Goal: Transaction & Acquisition: Purchase product/service

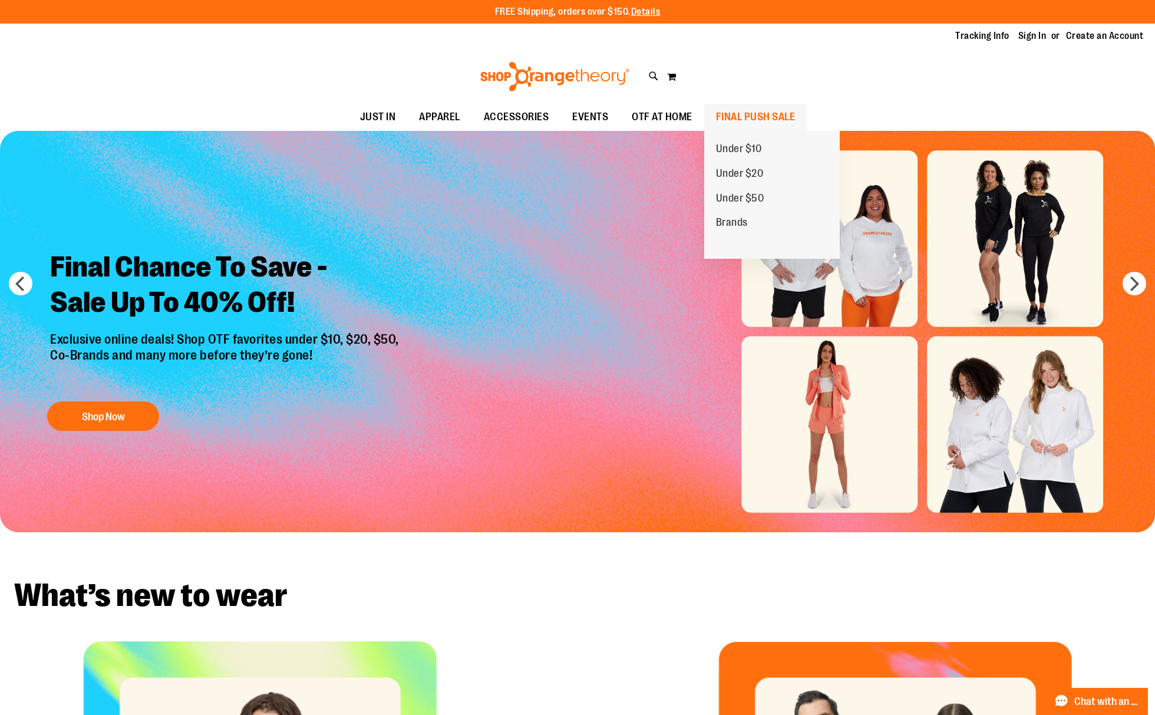
type input "**********"
click at [755, 118] on span "FINAL PUSH SALE" at bounding box center [756, 117] width 80 height 27
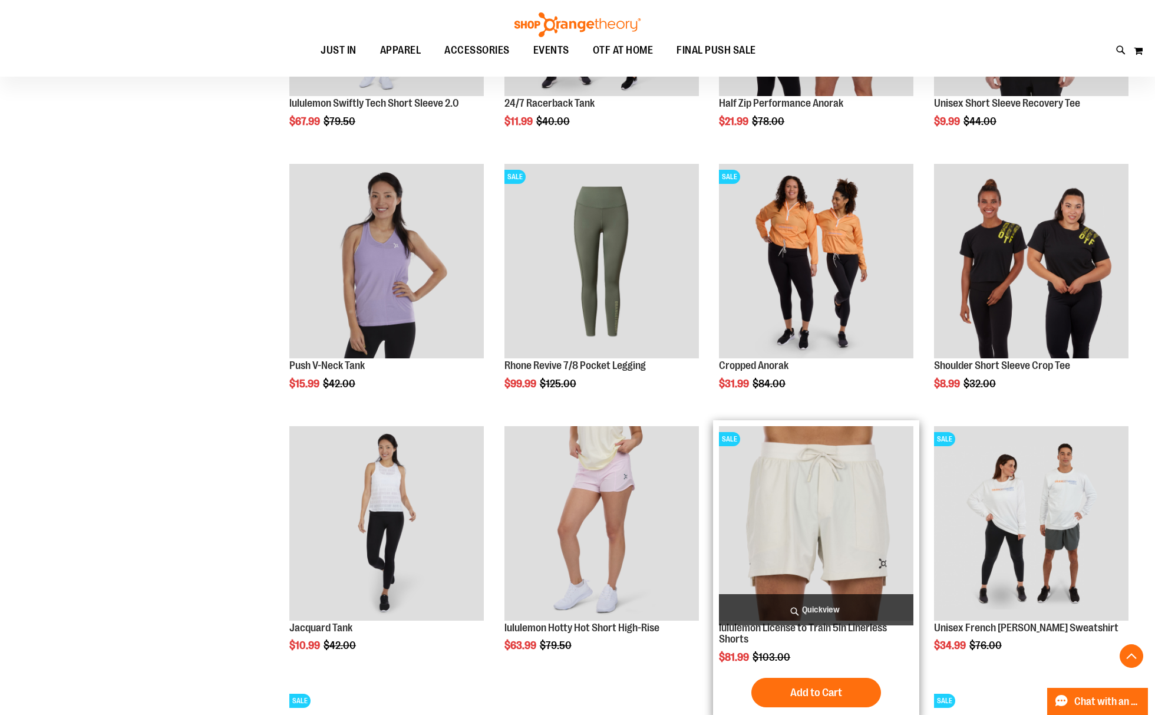
scroll to position [864, 0]
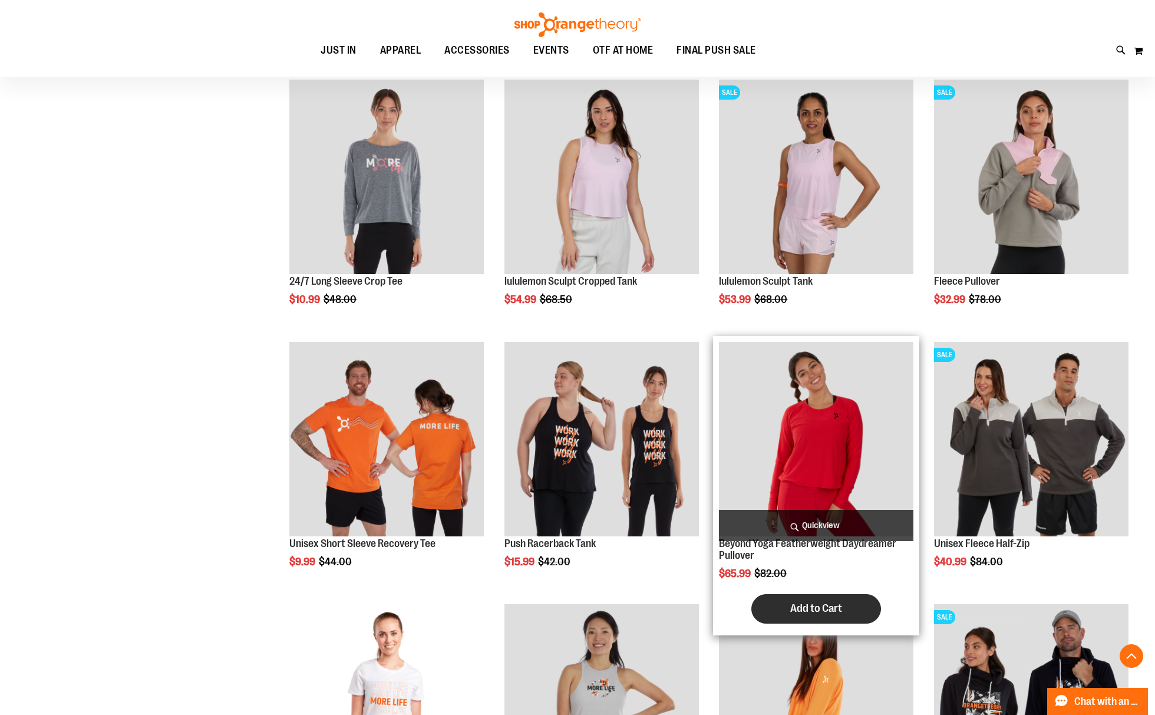
scroll to position [2043, 0]
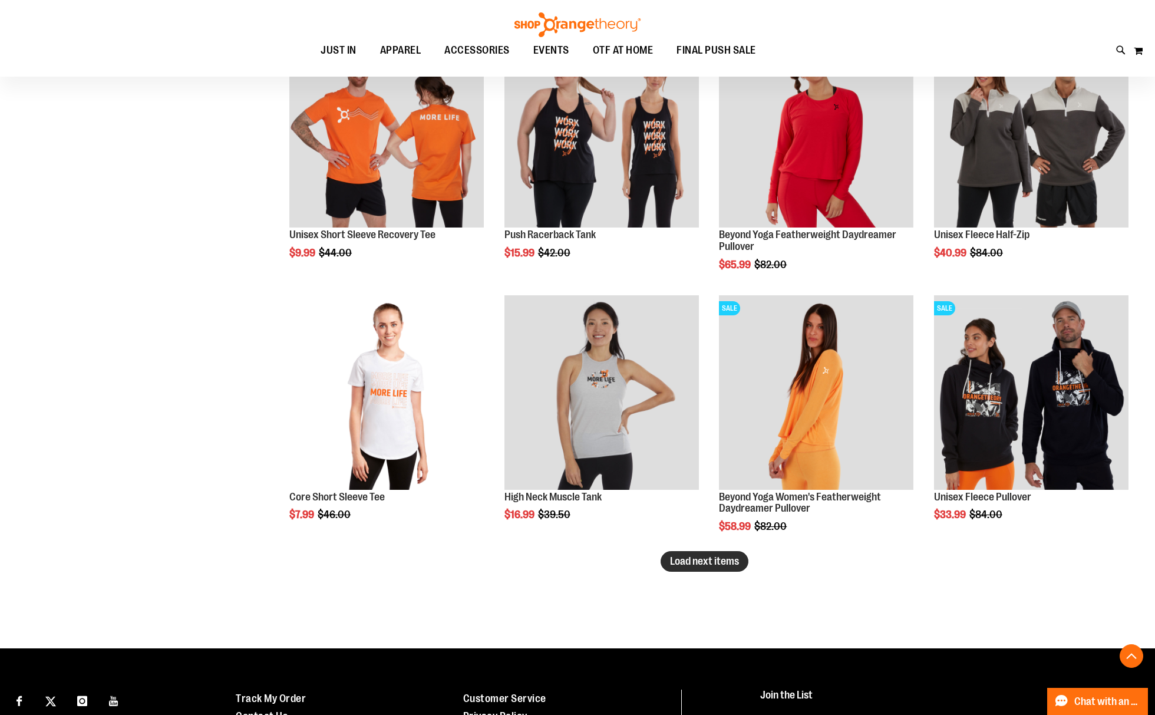
type input "**********"
click at [682, 555] on span "Load next items" at bounding box center [704, 561] width 69 height 12
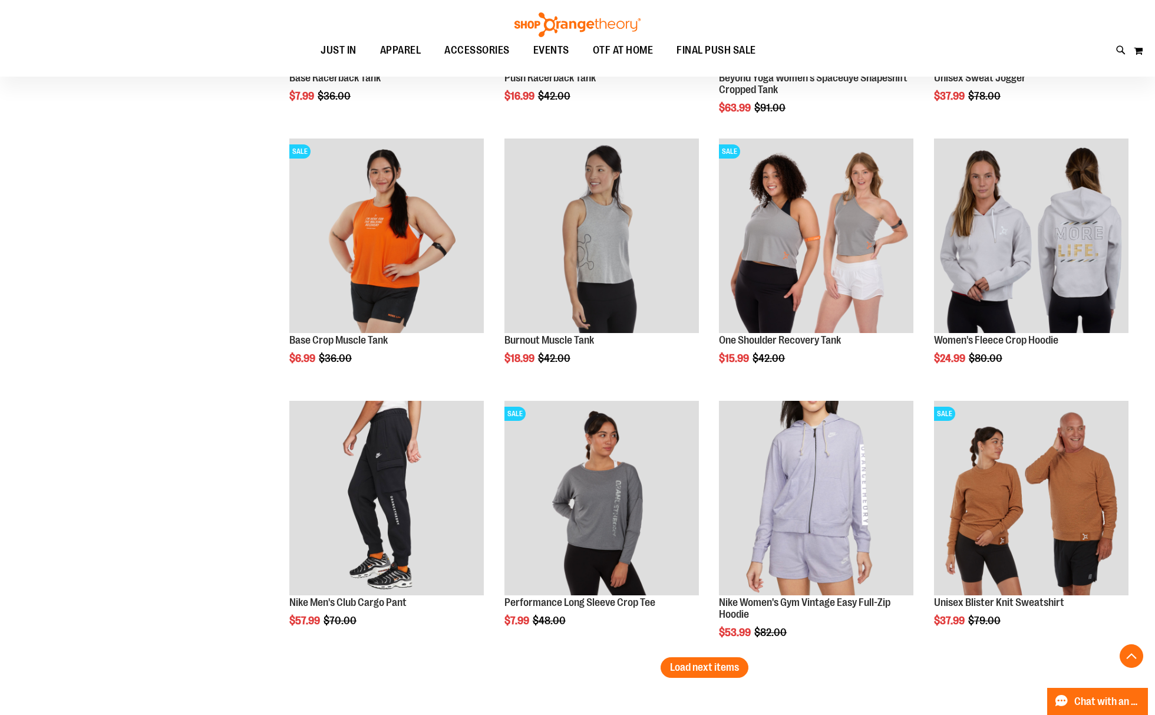
scroll to position [2751, 0]
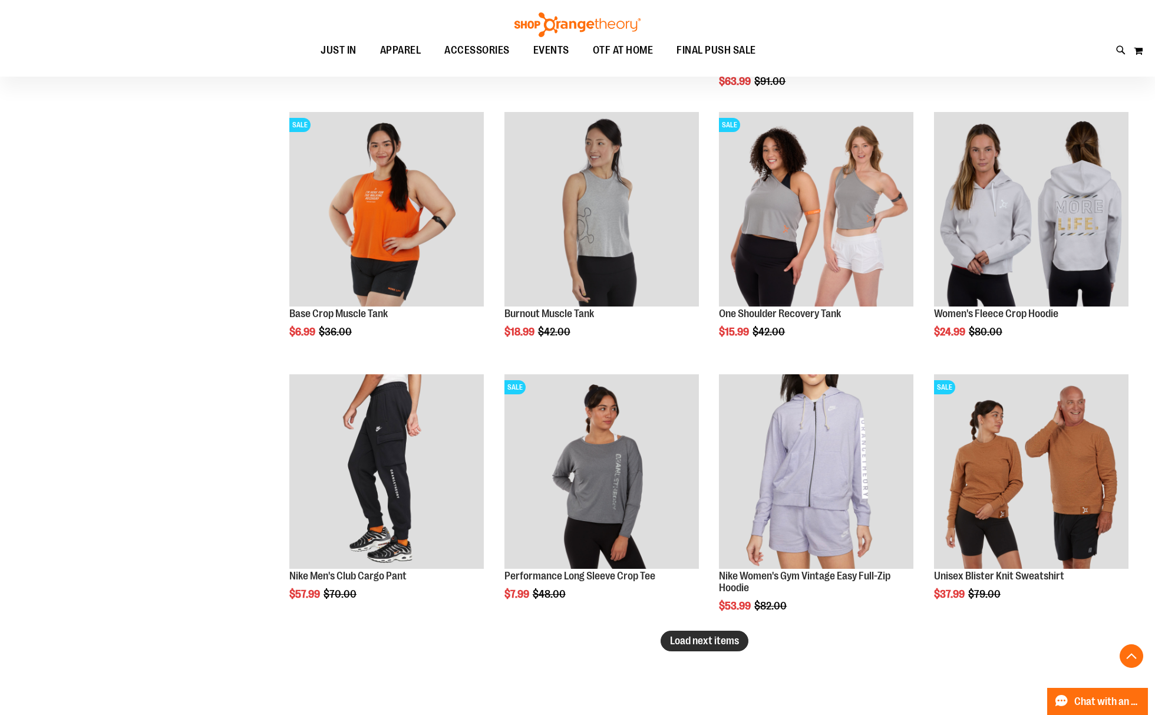
click at [706, 637] on span "Load next items" at bounding box center [704, 641] width 69 height 12
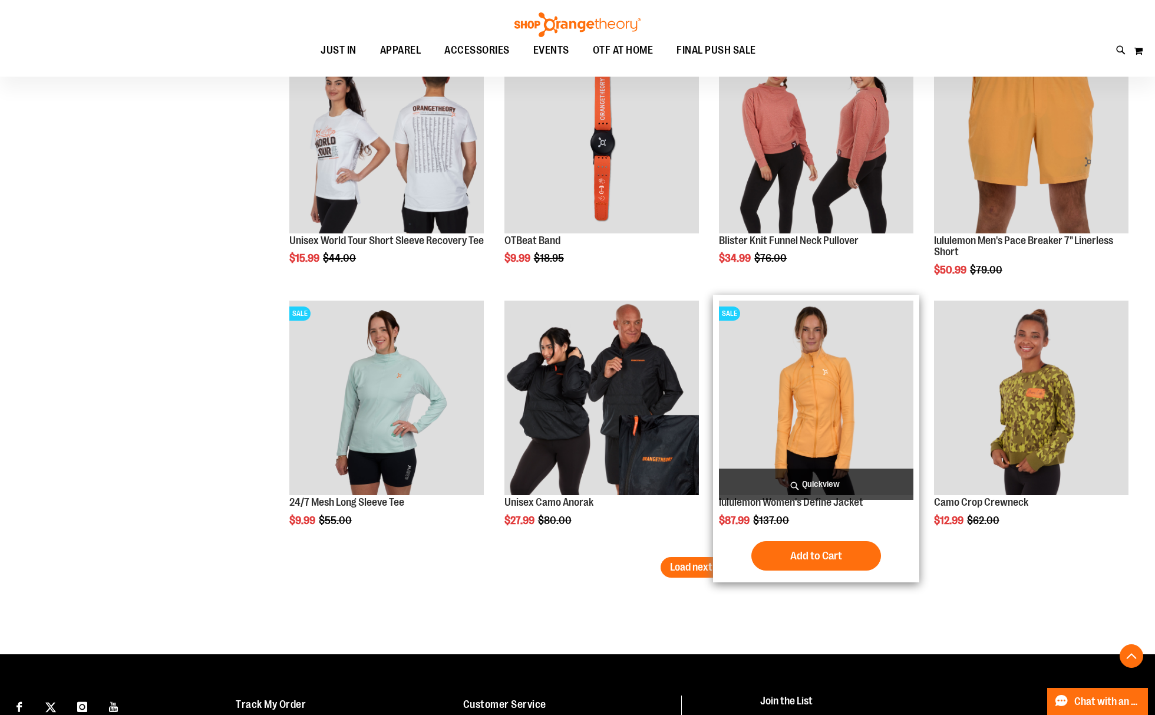
scroll to position [3615, 0]
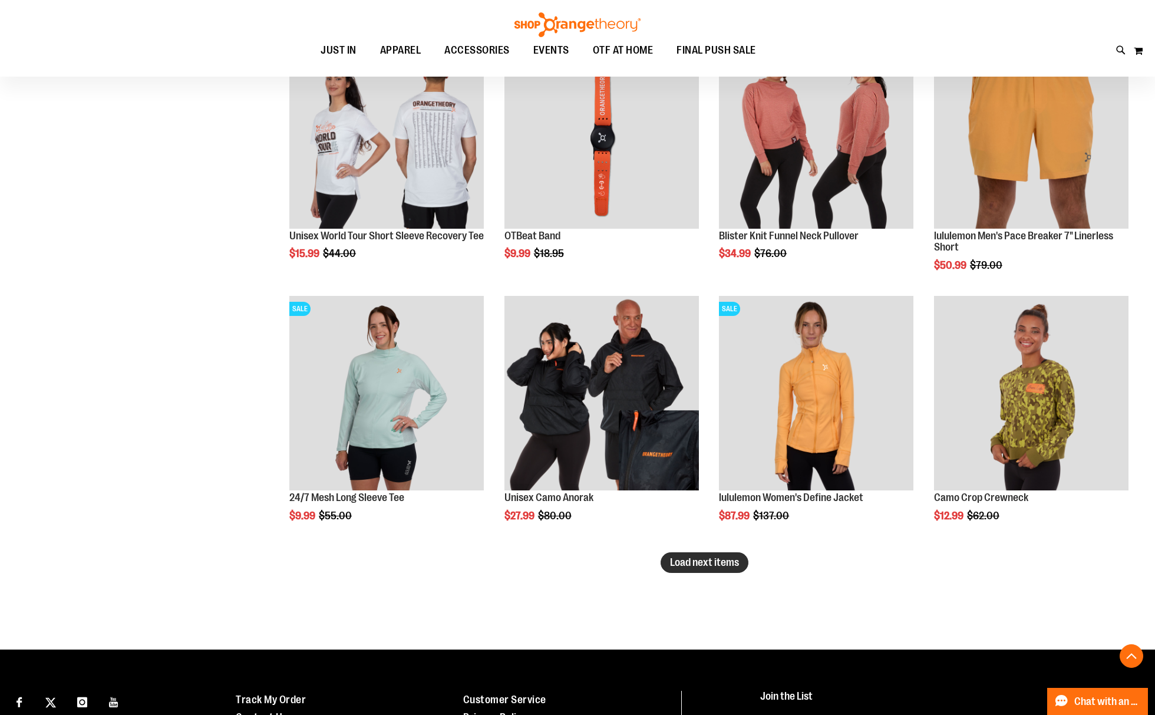
click at [696, 556] on span "Load next items" at bounding box center [704, 562] width 69 height 12
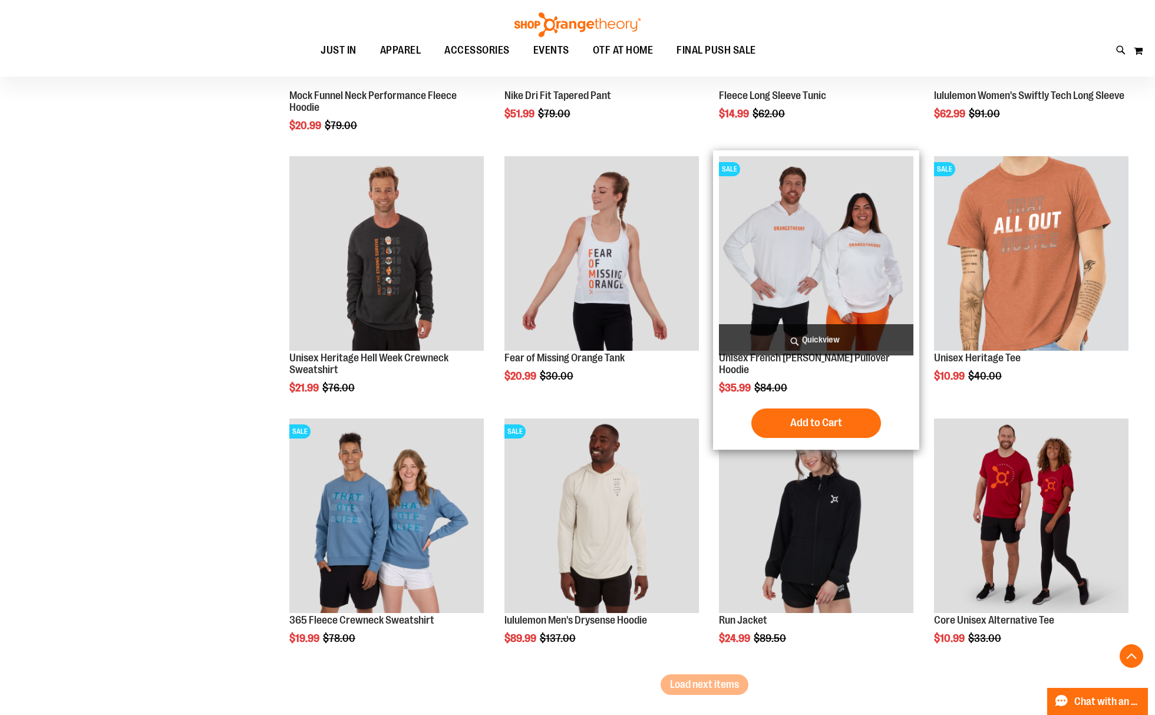
scroll to position [4480, 0]
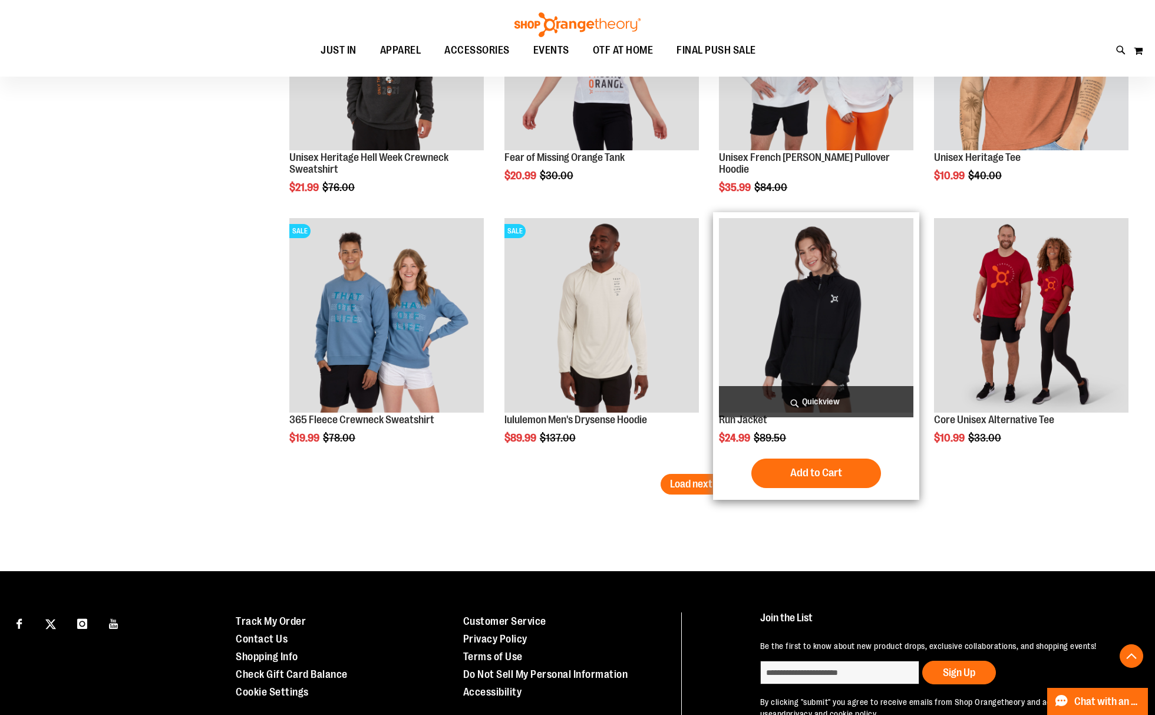
click at [733, 462] on div "Add to Cart In stock" at bounding box center [816, 473] width 195 height 29
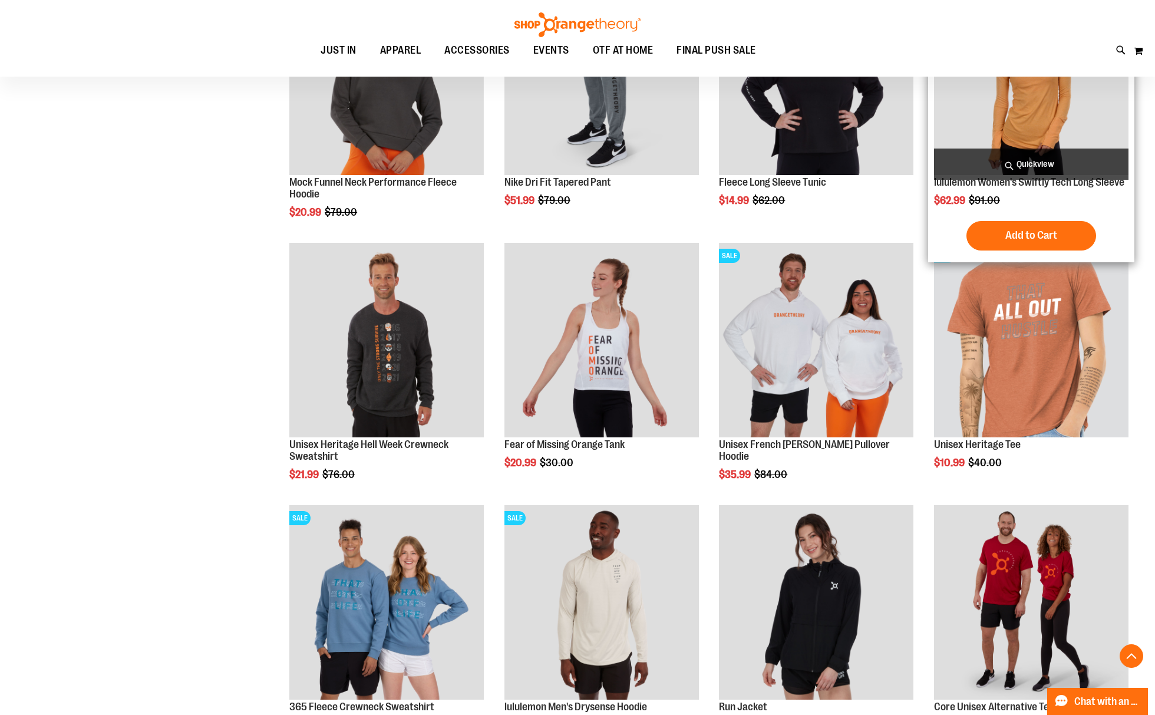
scroll to position [4165, 0]
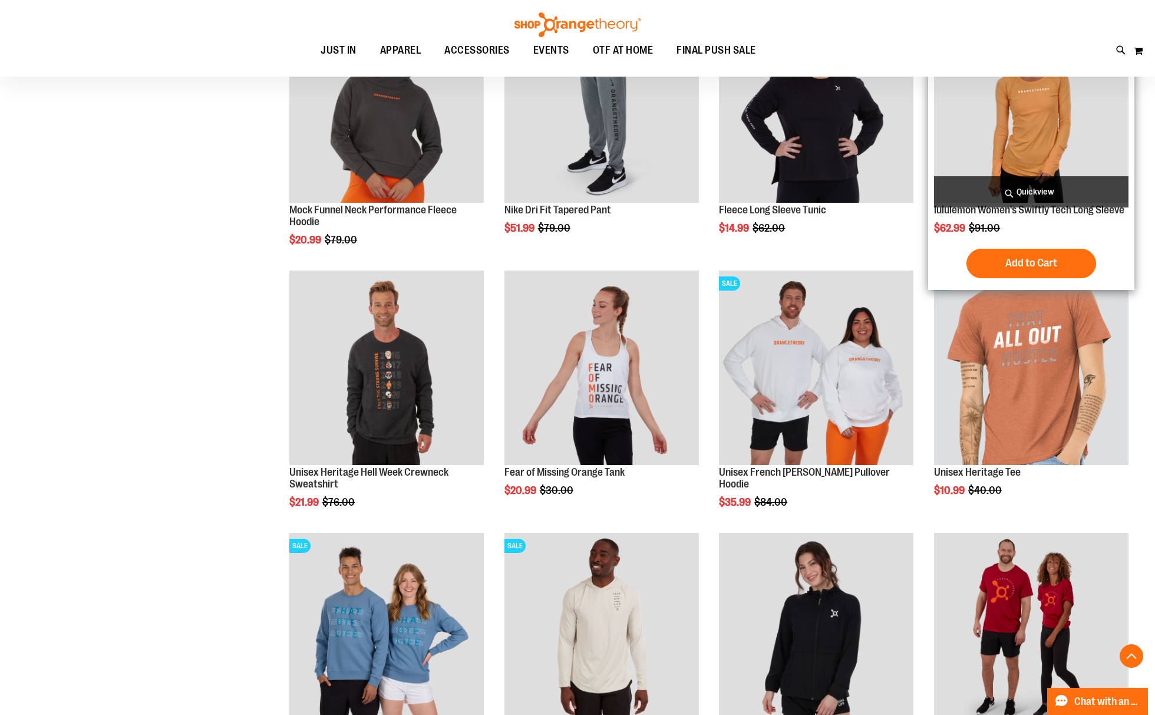
click at [1000, 116] on img "product" at bounding box center [1031, 105] width 195 height 195
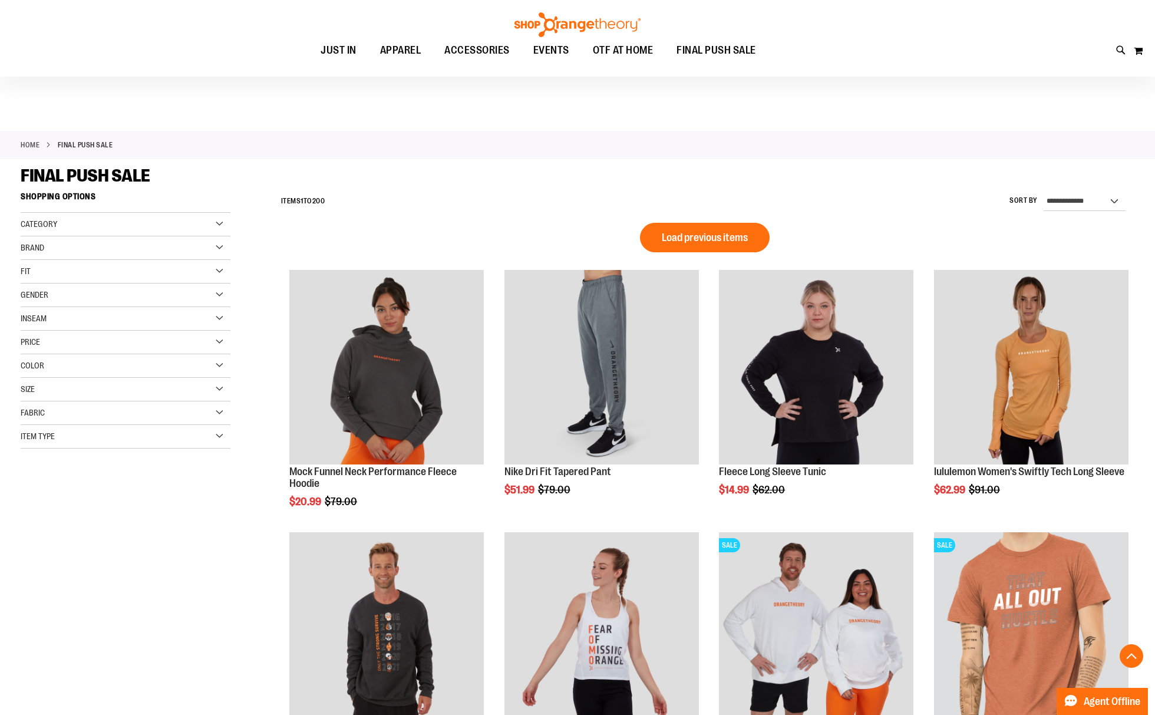
scroll to position [632, 0]
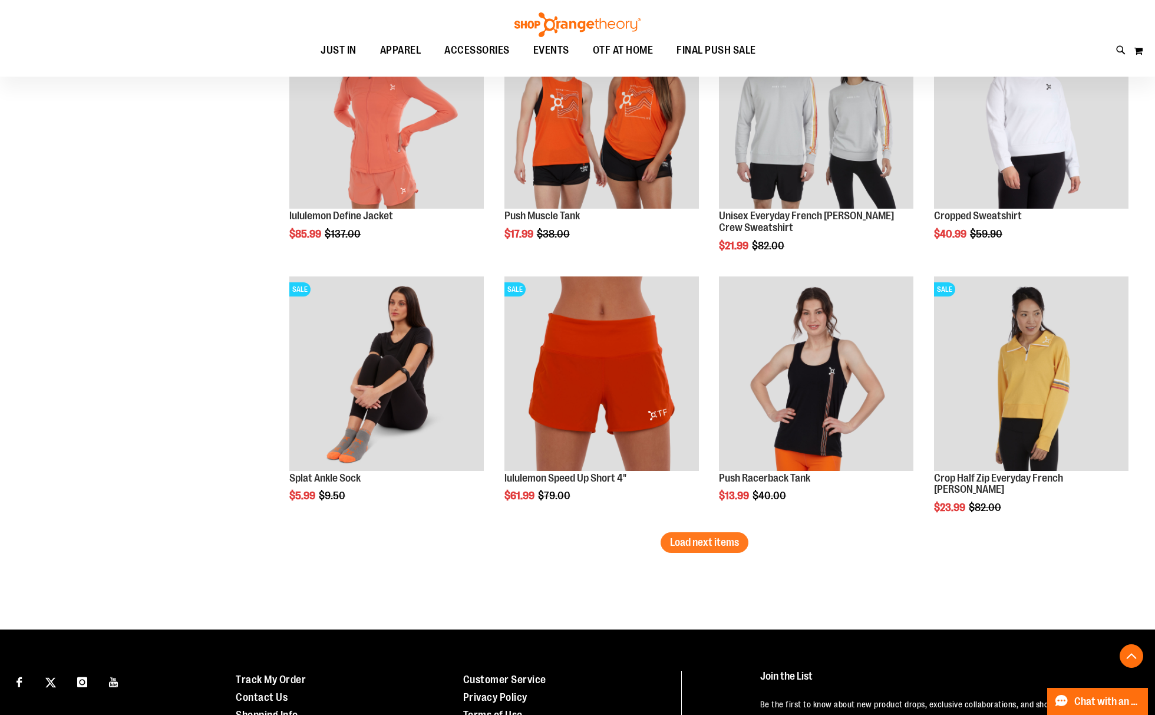
scroll to position [2125, 0]
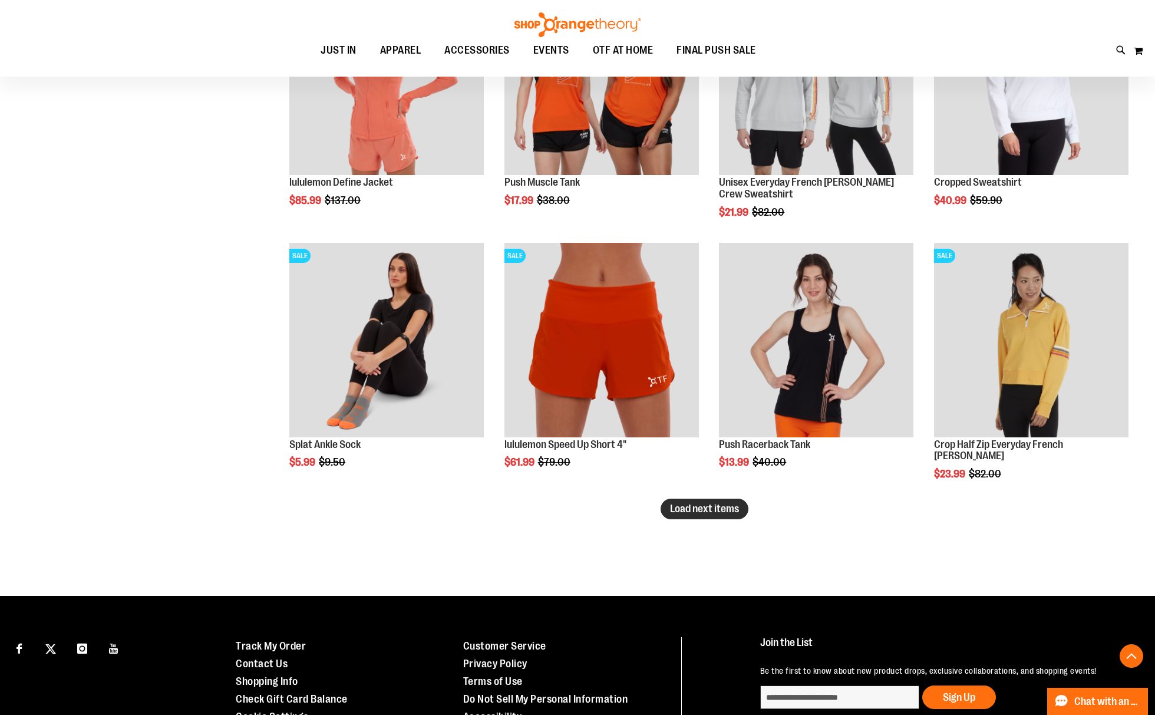
type input "**********"
click at [732, 510] on span "Load next items" at bounding box center [704, 509] width 69 height 12
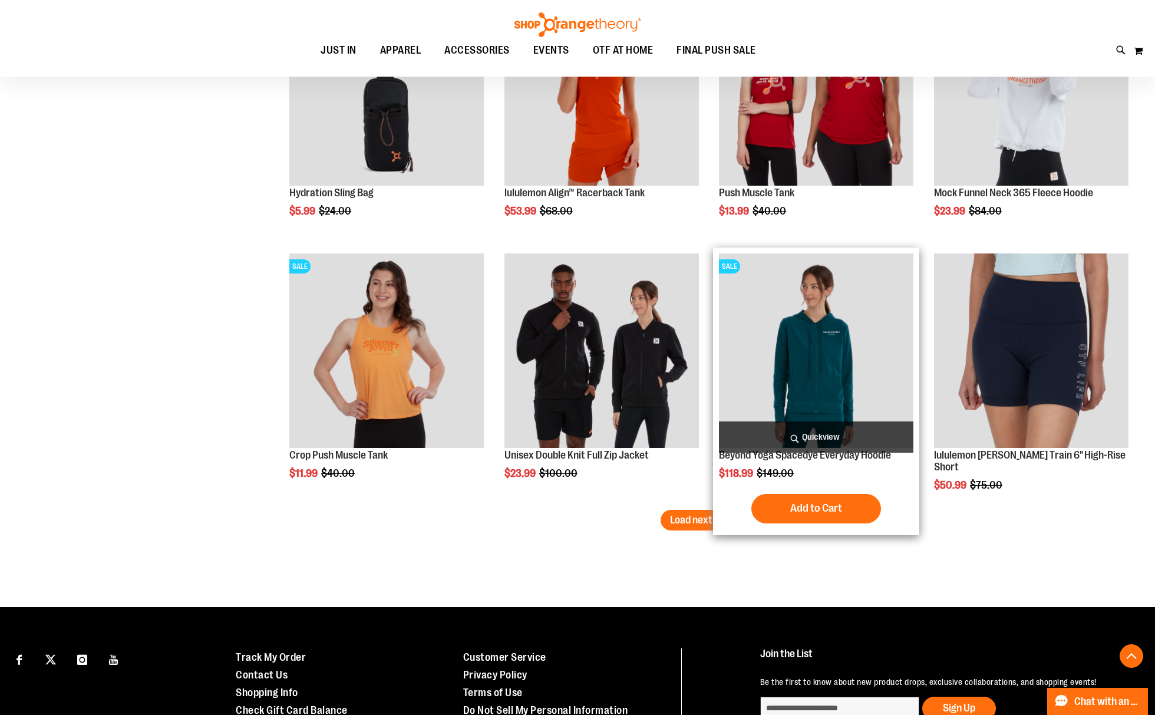
scroll to position [2911, 0]
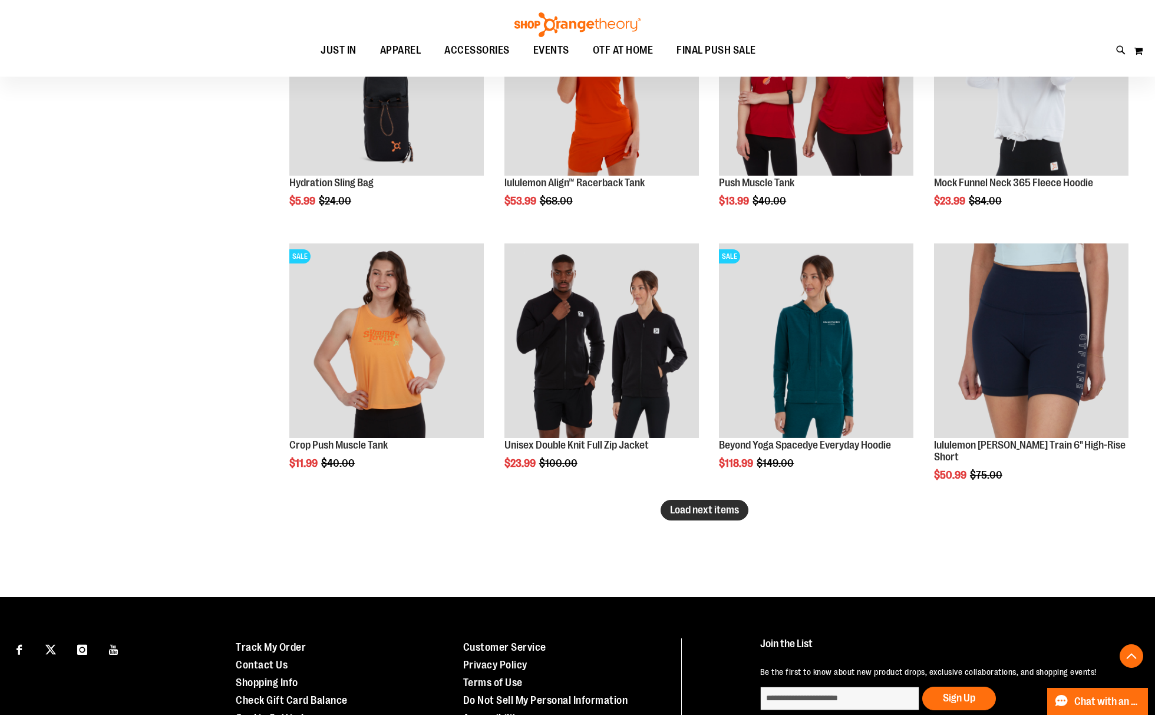
click at [708, 505] on span "Load next items" at bounding box center [704, 510] width 69 height 12
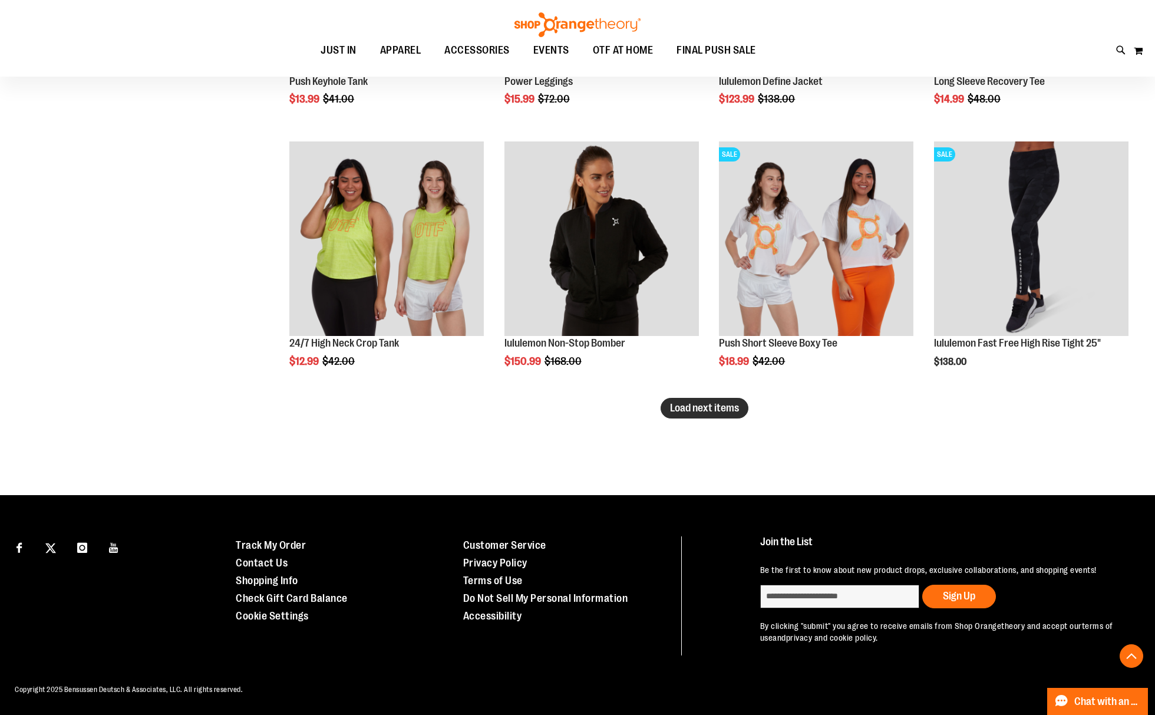
click at [723, 398] on button "Load next items" at bounding box center [705, 408] width 88 height 21
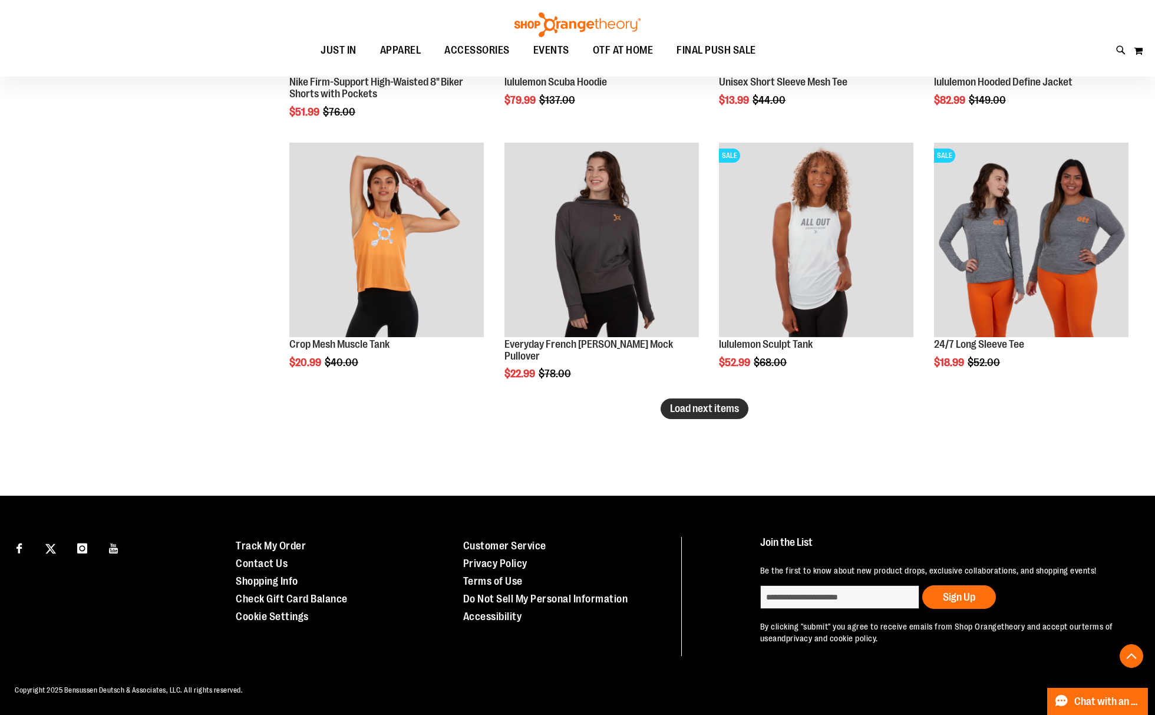
click at [709, 404] on span "Load next items" at bounding box center [704, 409] width 69 height 12
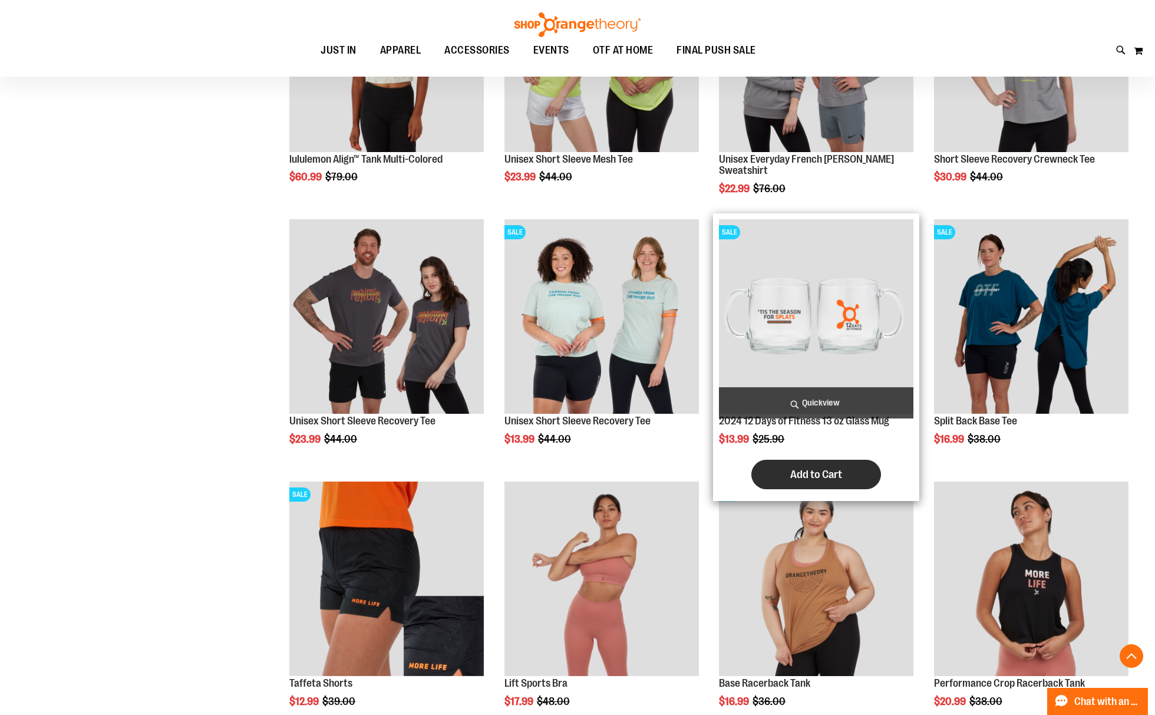
scroll to position [5214, 0]
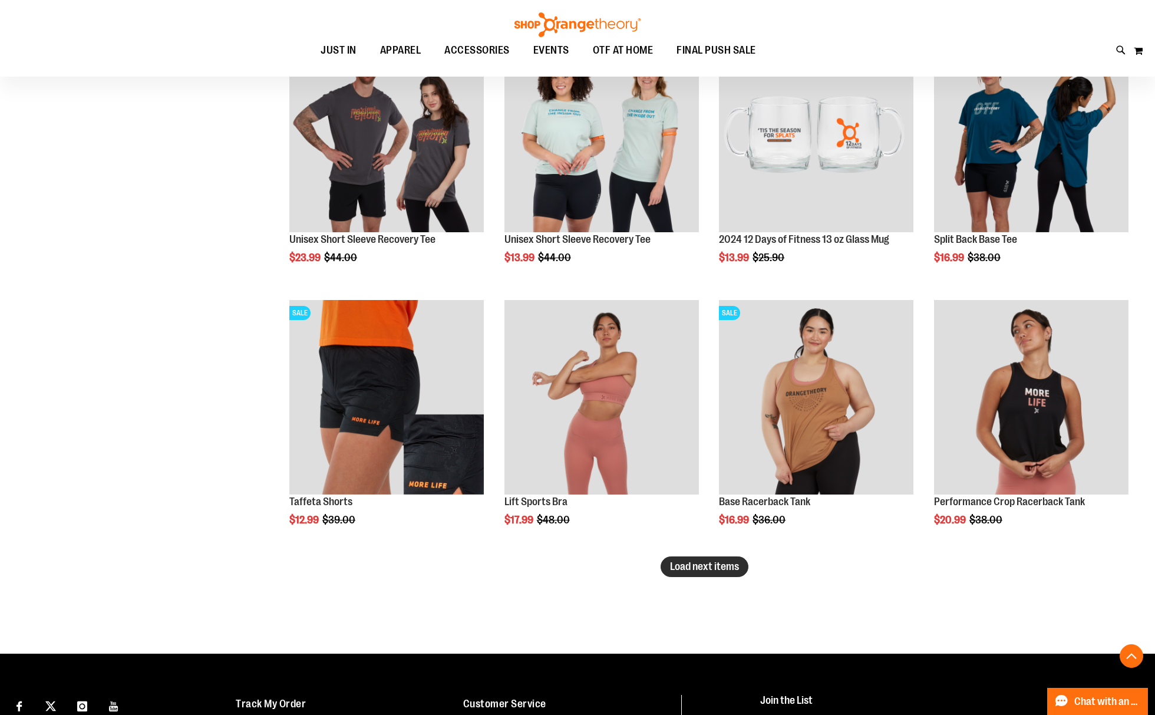
click at [739, 567] on button "Load next items" at bounding box center [705, 566] width 88 height 21
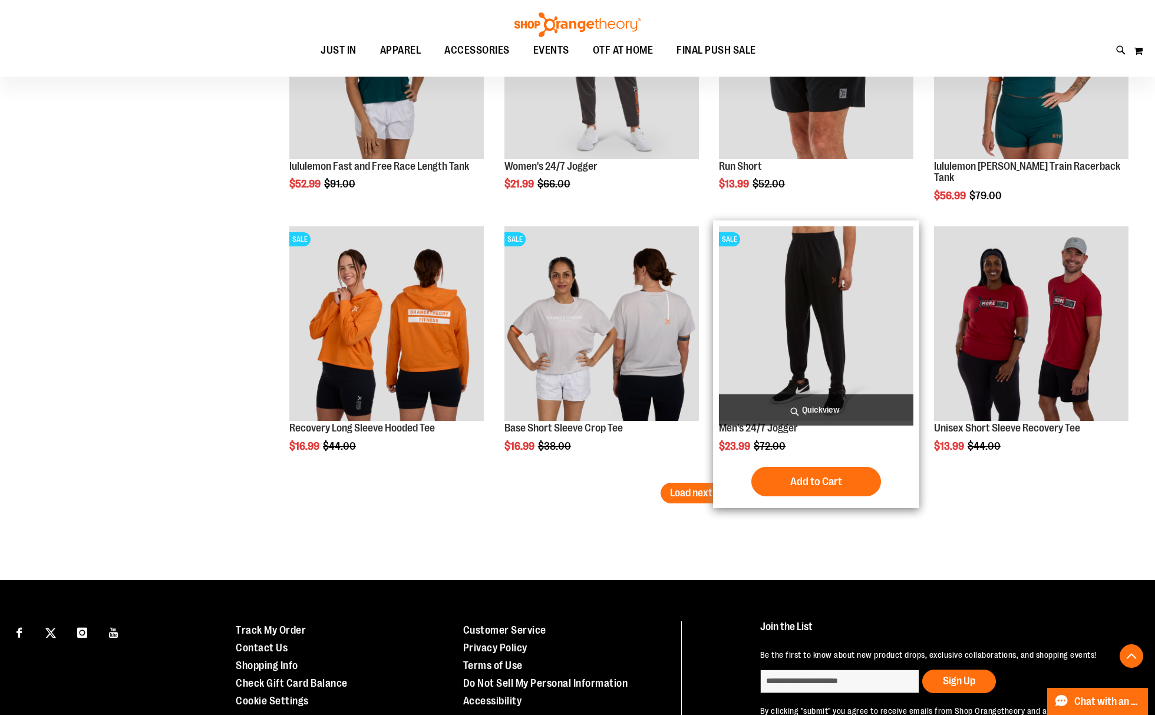
scroll to position [6079, 0]
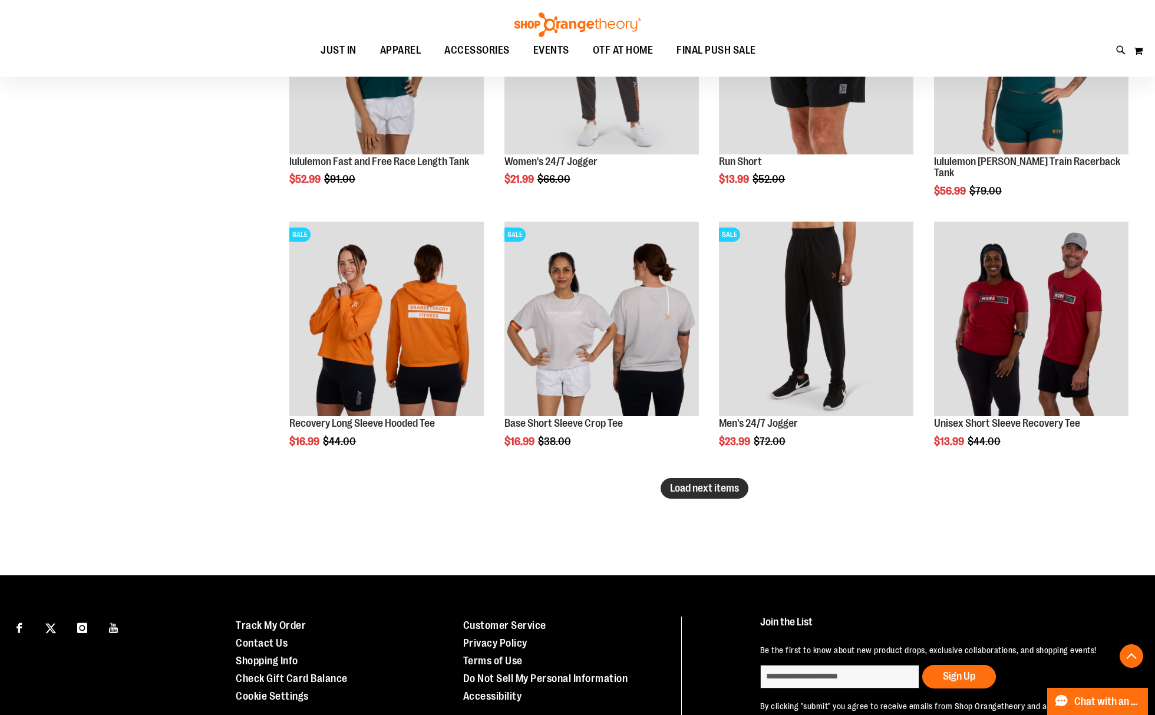
click at [722, 489] on span "Load next items" at bounding box center [704, 488] width 69 height 12
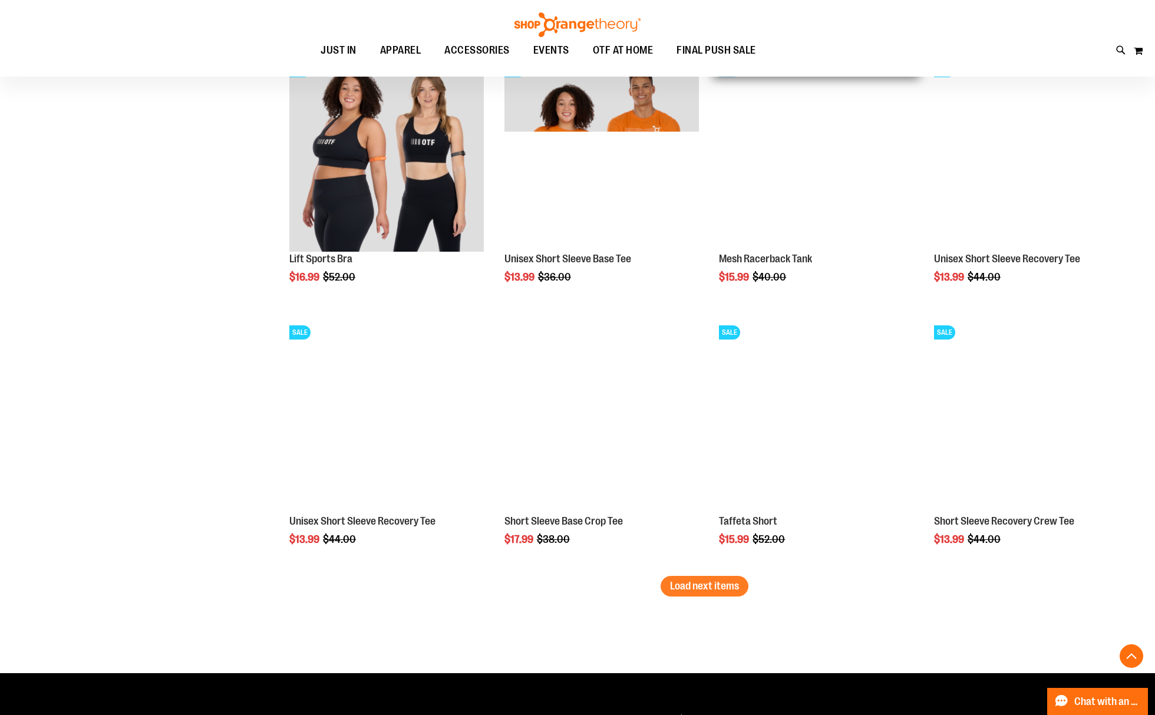
scroll to position [6786, 0]
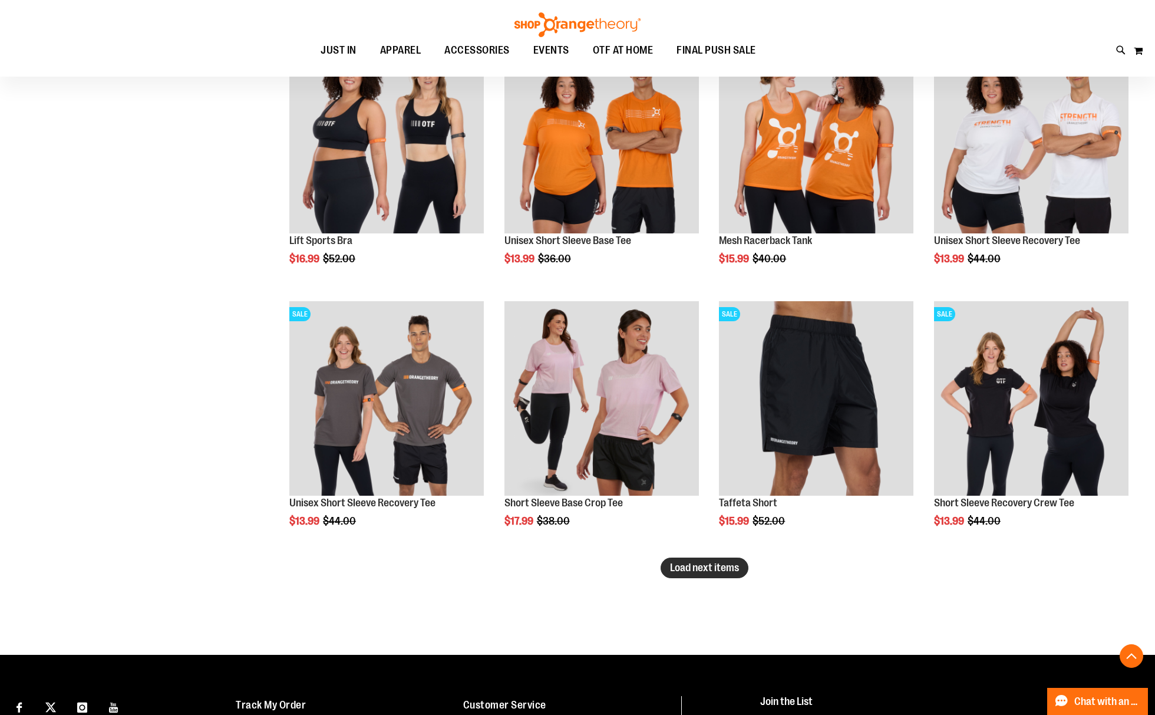
click at [674, 568] on span "Load next items" at bounding box center [704, 568] width 69 height 12
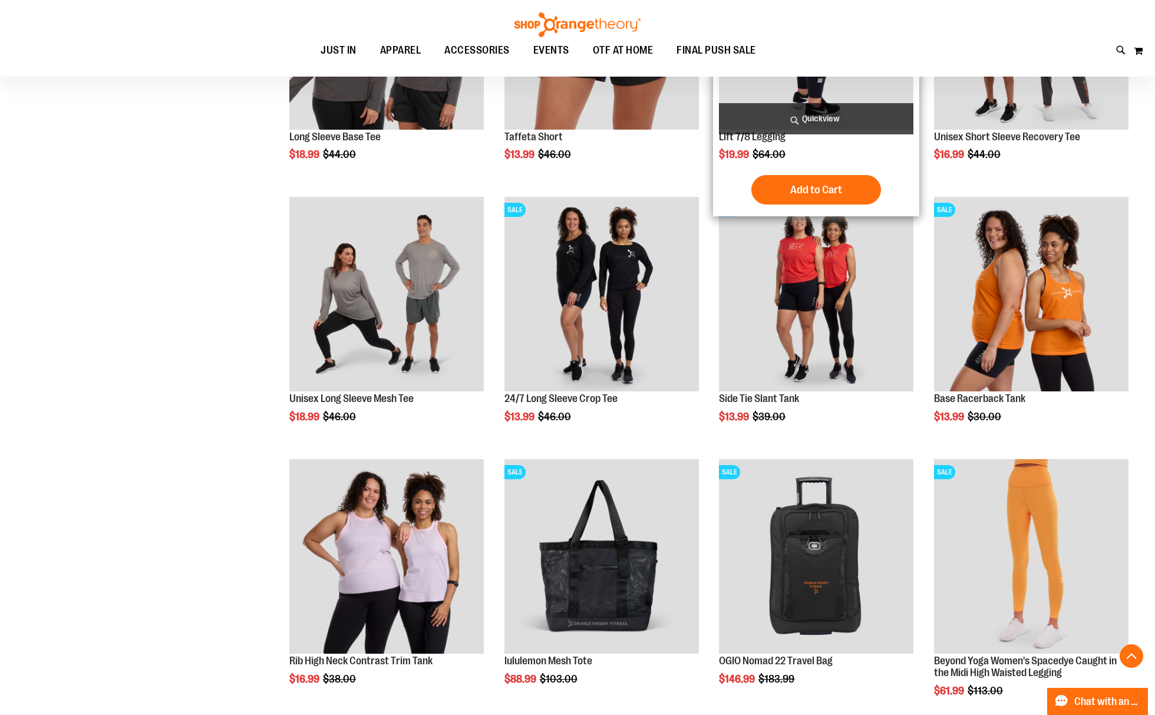
scroll to position [7572, 0]
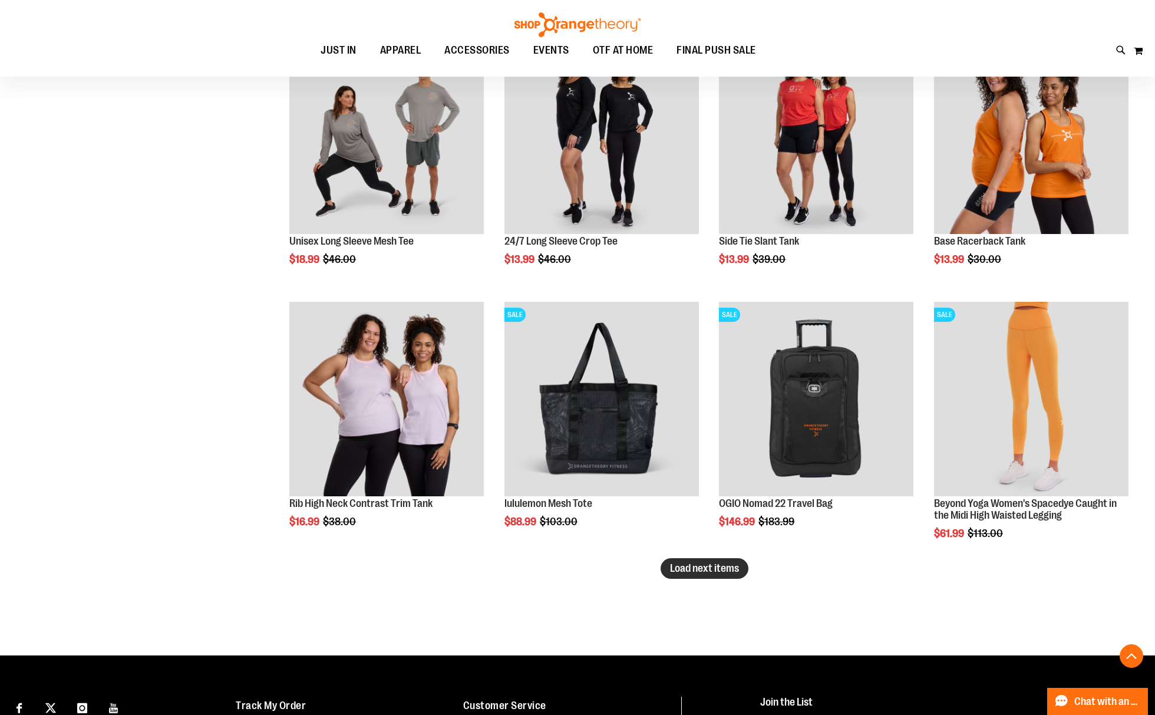
click at [736, 577] on button "Load next items" at bounding box center [705, 568] width 88 height 21
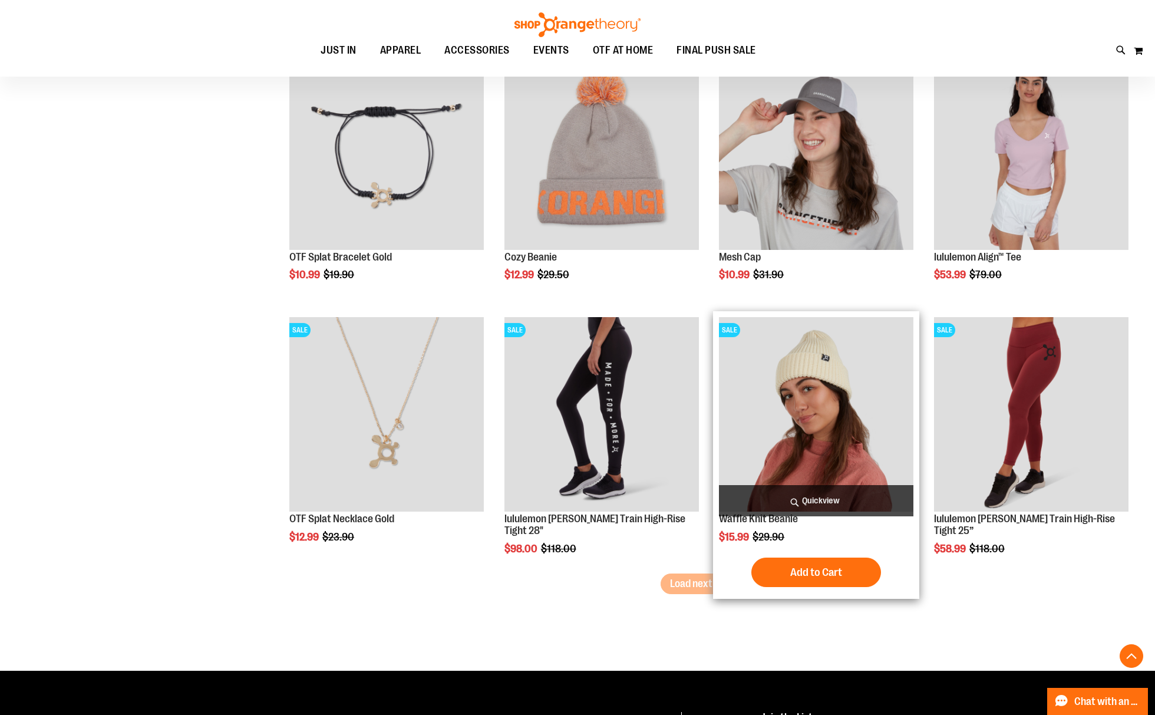
scroll to position [8352, 0]
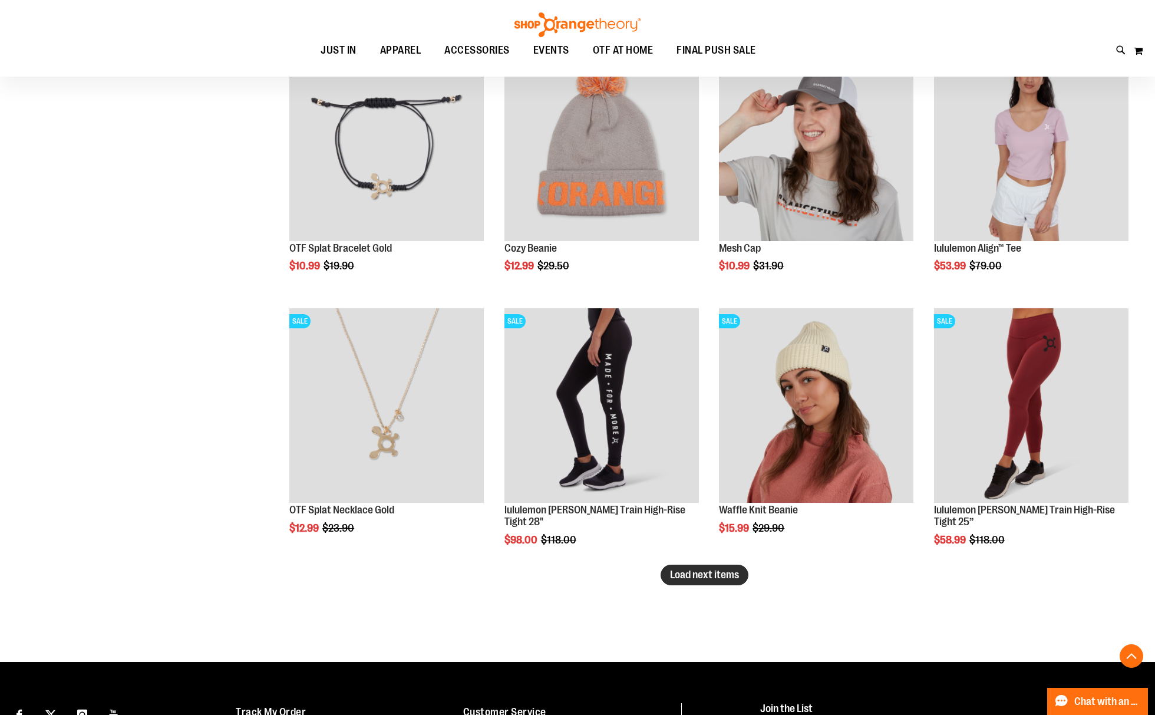
click at [696, 577] on span "Load next items" at bounding box center [704, 575] width 69 height 12
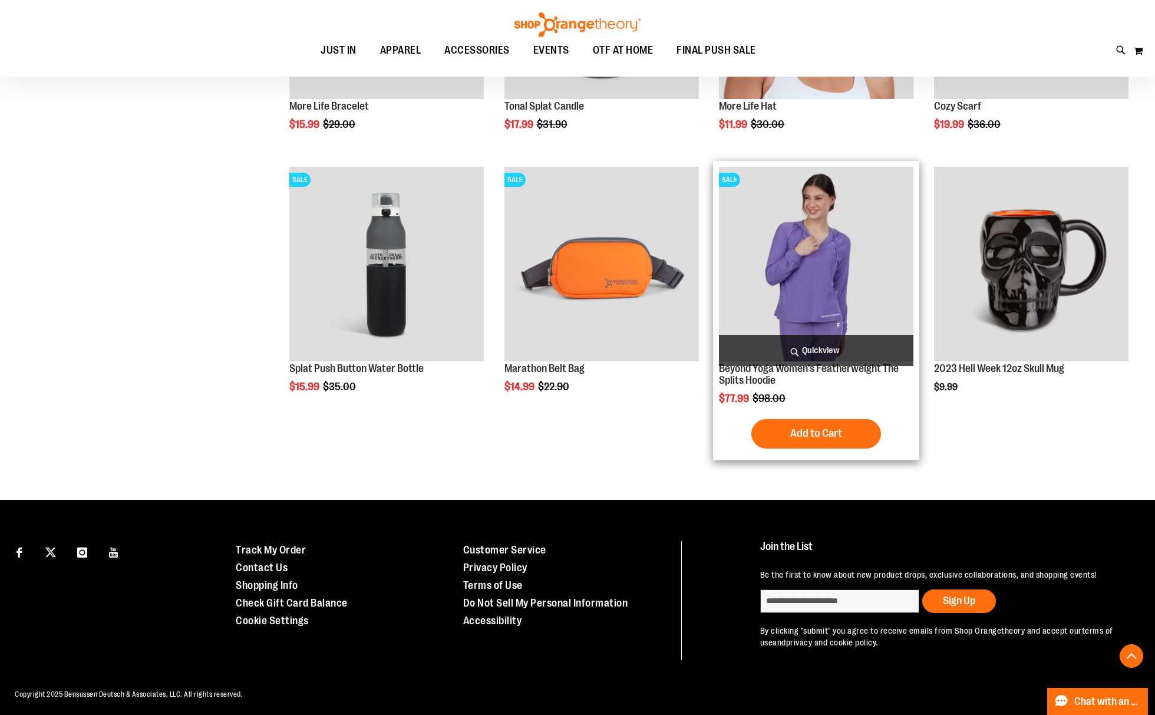
scroll to position [9022, 0]
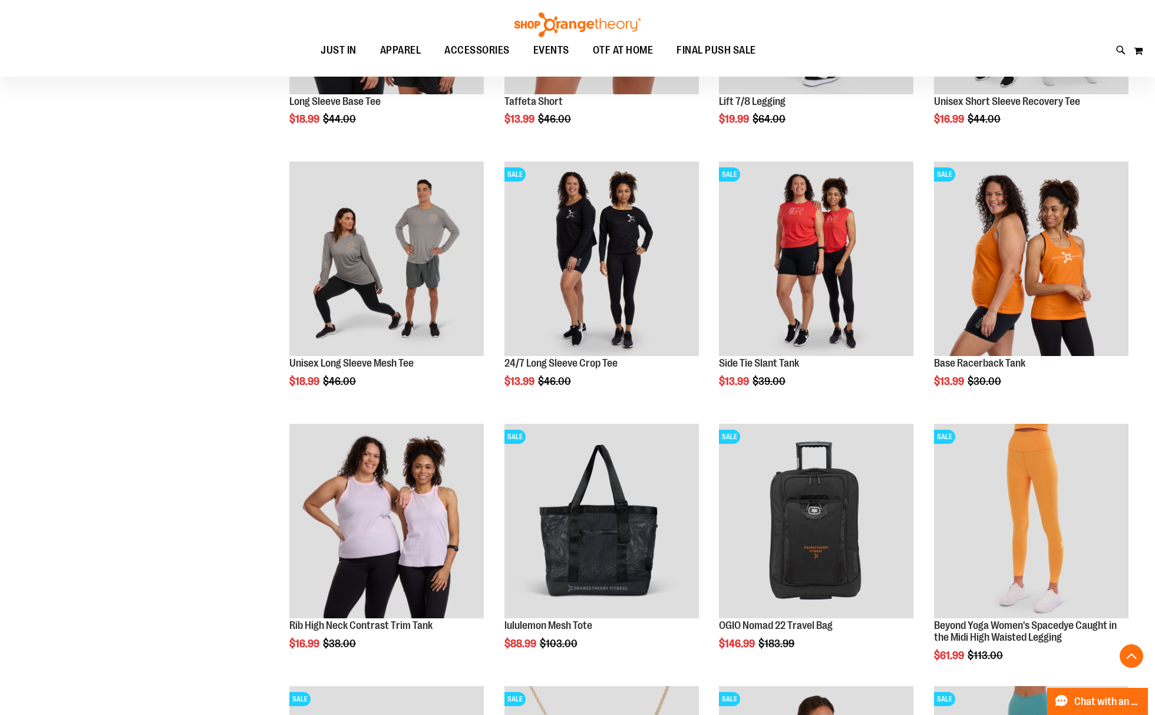
scroll to position [3362, 0]
